Goal: Transaction & Acquisition: Book appointment/travel/reservation

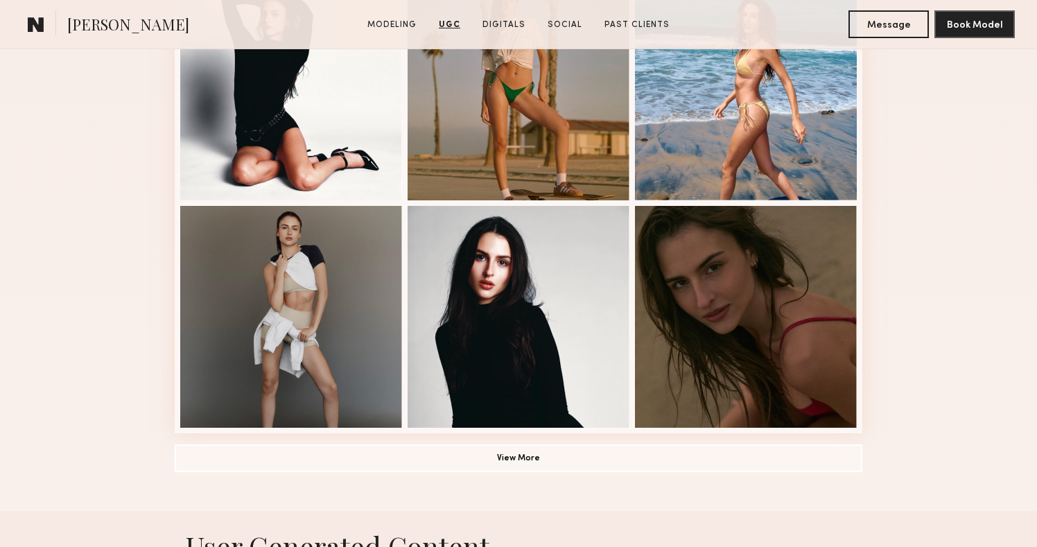
scroll to position [872, 0]
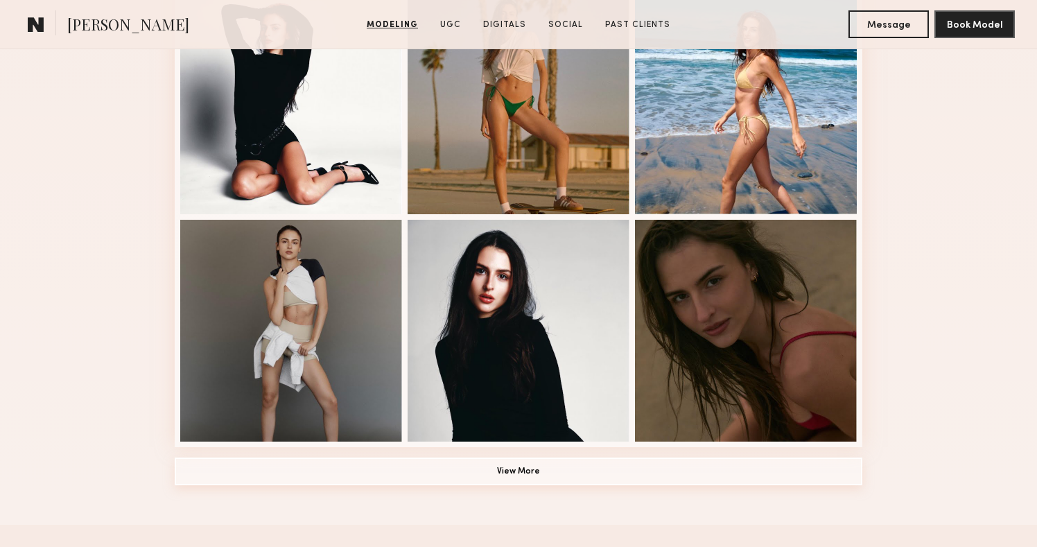
click at [434, 467] on button "View More" at bounding box center [519, 472] width 688 height 28
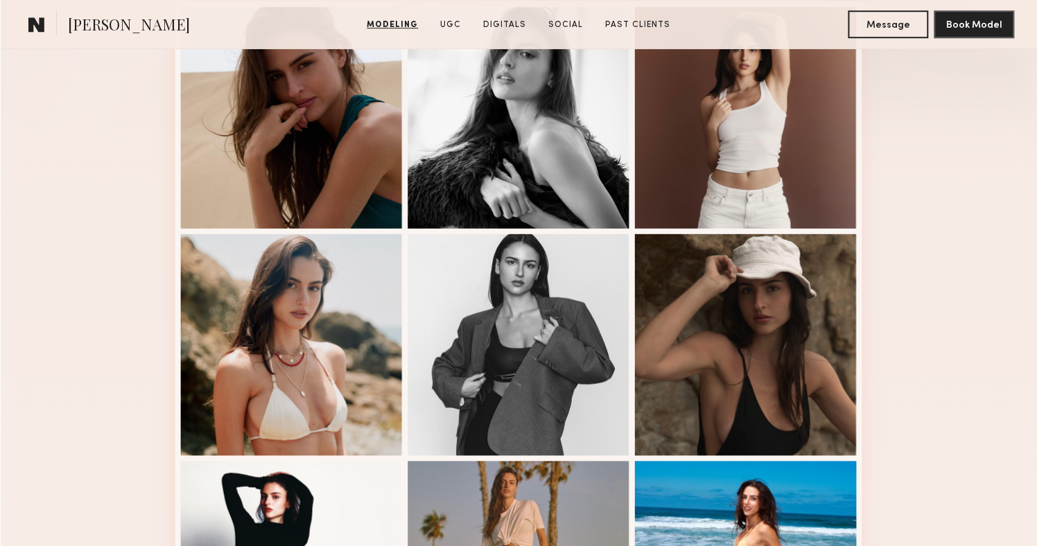
scroll to position [372, 0]
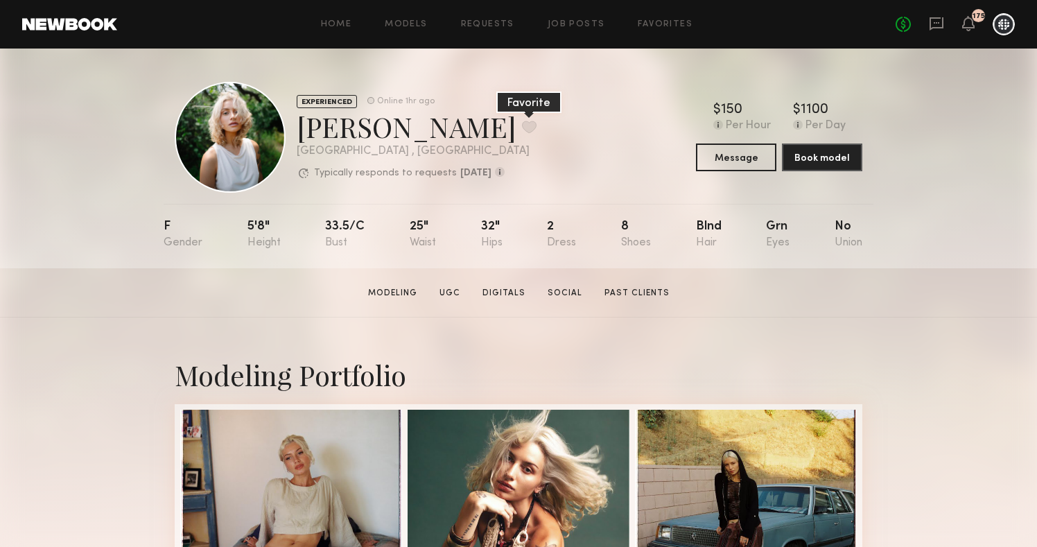
click at [522, 125] on button at bounding box center [529, 127] width 15 height 12
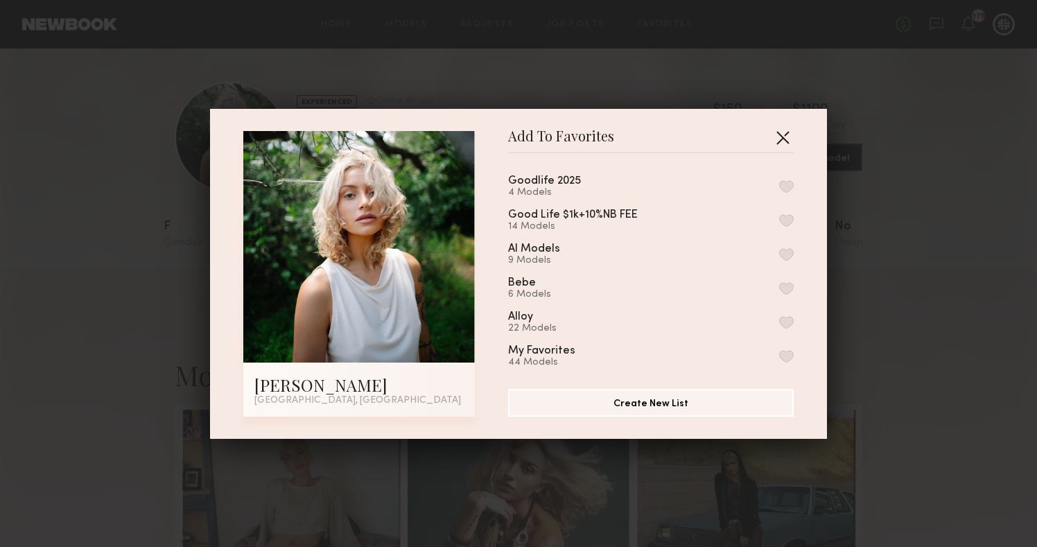
click at [753, 139] on button "button" at bounding box center [783, 137] width 22 height 22
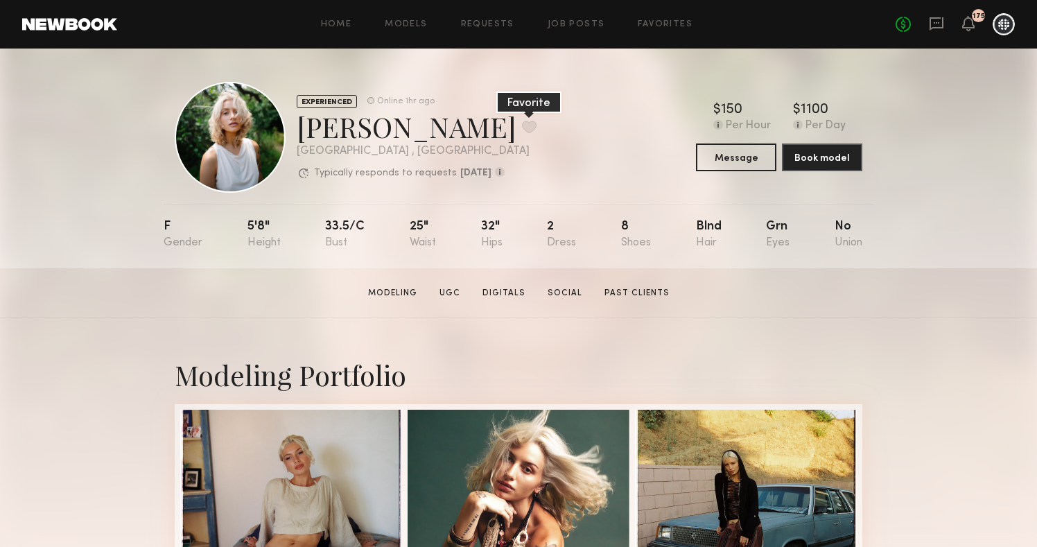
click at [522, 123] on button at bounding box center [529, 127] width 15 height 12
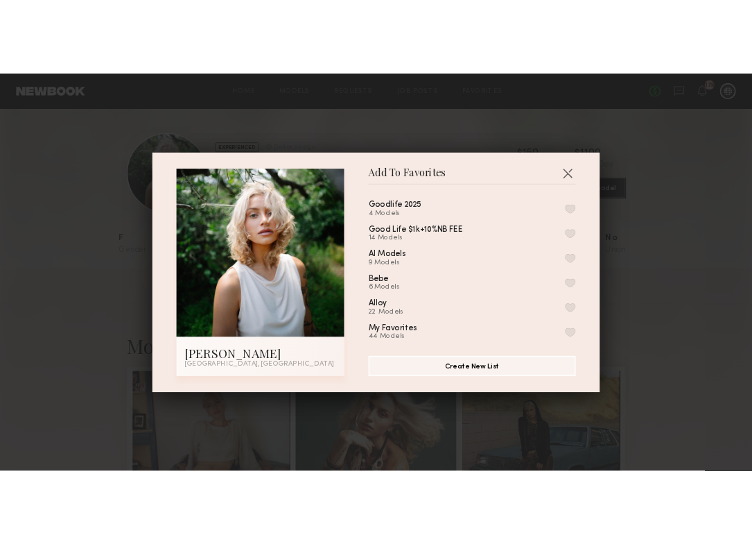
scroll to position [8, 0]
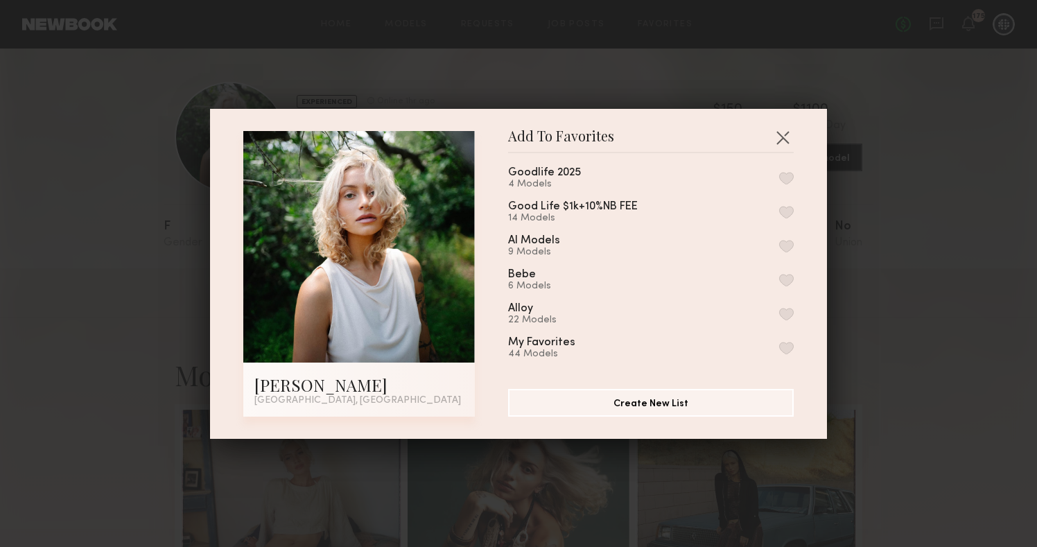
click at [753, 342] on button "button" at bounding box center [786, 348] width 15 height 12
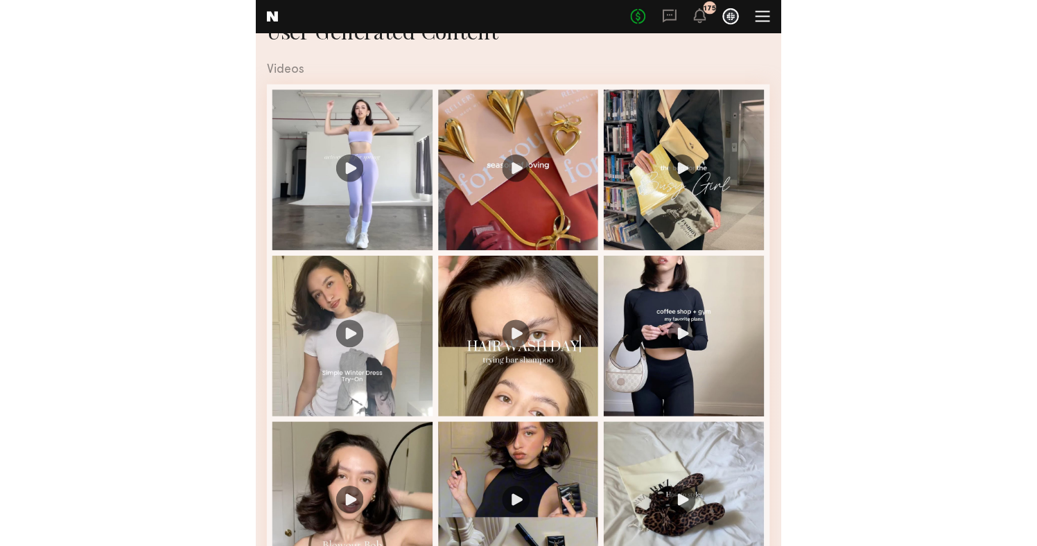
scroll to position [1103, 0]
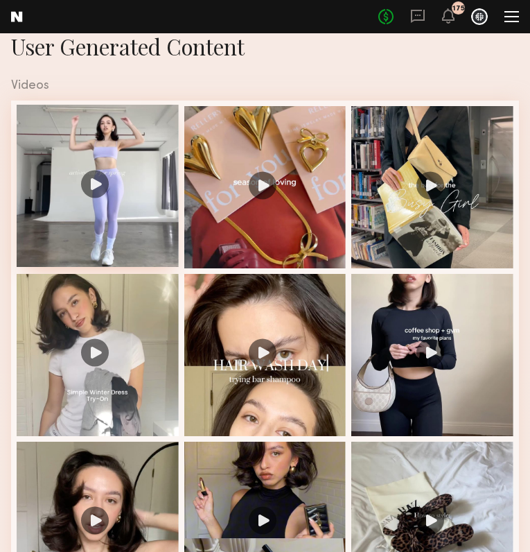
click at [114, 224] on div at bounding box center [98, 186] width 162 height 162
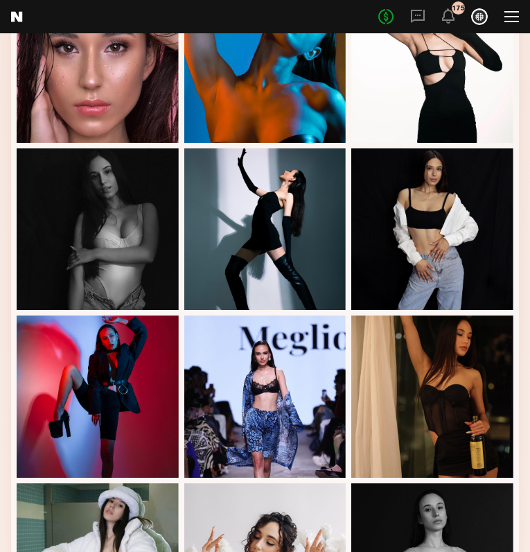
scroll to position [415, 0]
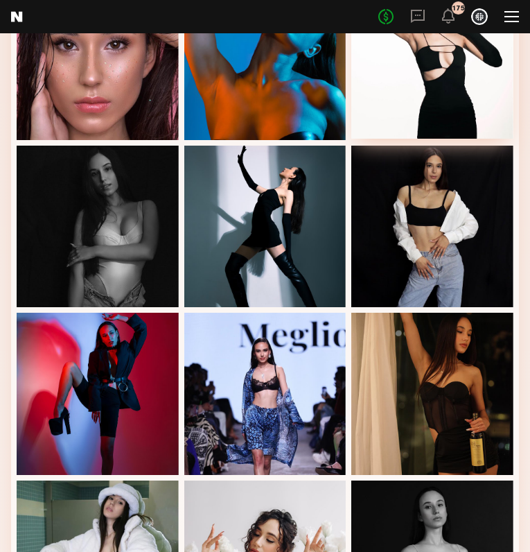
click at [445, 83] on div at bounding box center [433, 57] width 162 height 162
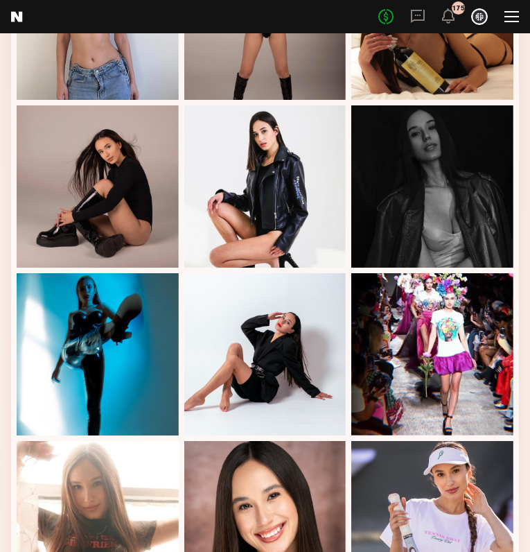
scroll to position [1092, 0]
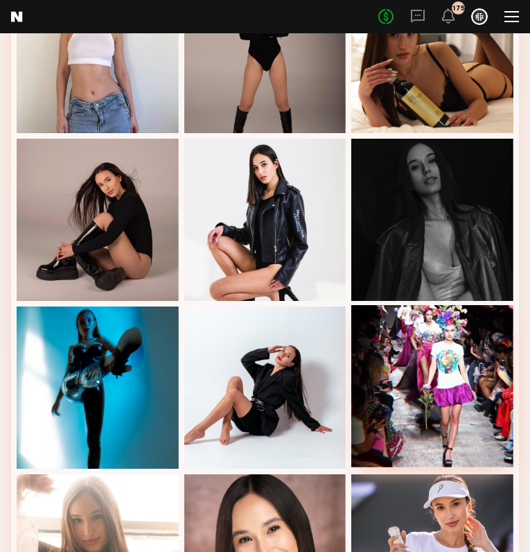
click at [437, 417] on div at bounding box center [433, 386] width 162 height 162
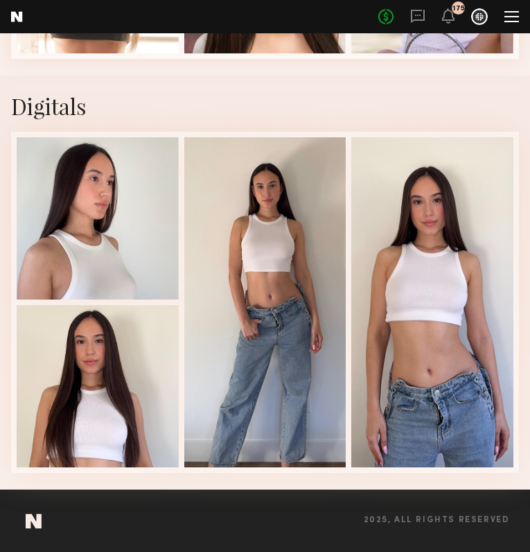
scroll to position [1685, 0]
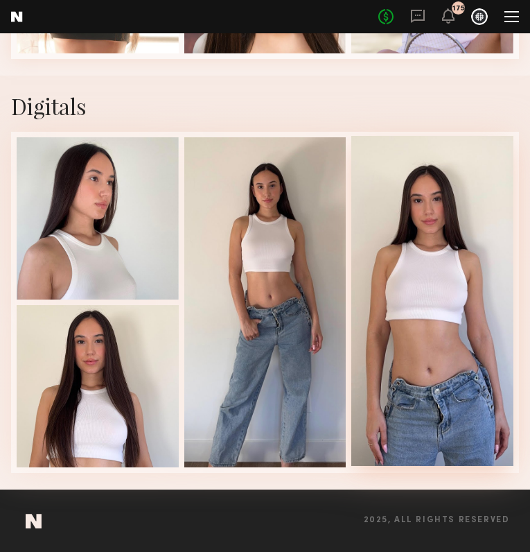
click at [383, 252] on div at bounding box center [433, 300] width 162 height 329
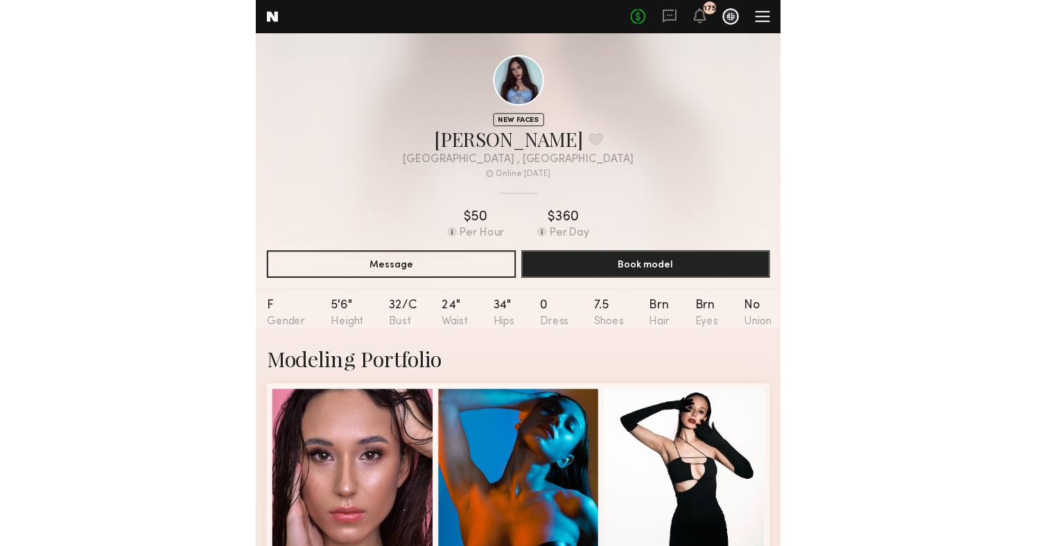
scroll to position [2, 0]
